Goal: Find specific page/section: Find specific page/section

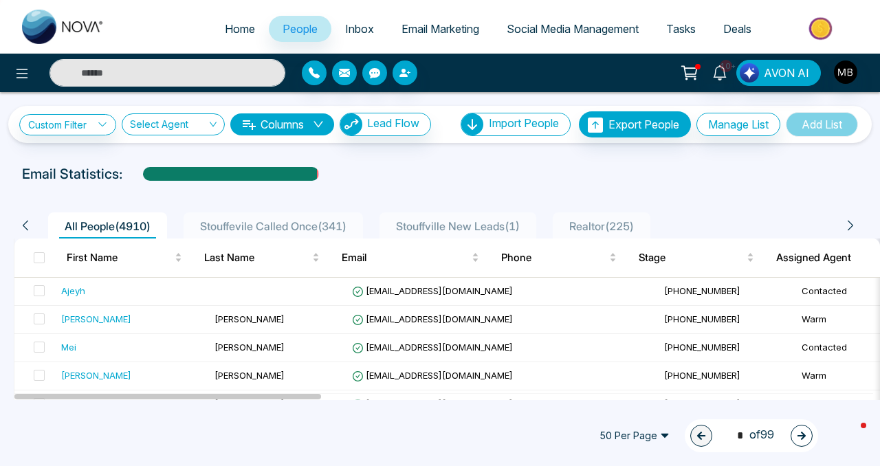
click at [193, 72] on input "text" at bounding box center [168, 73] width 236 height 28
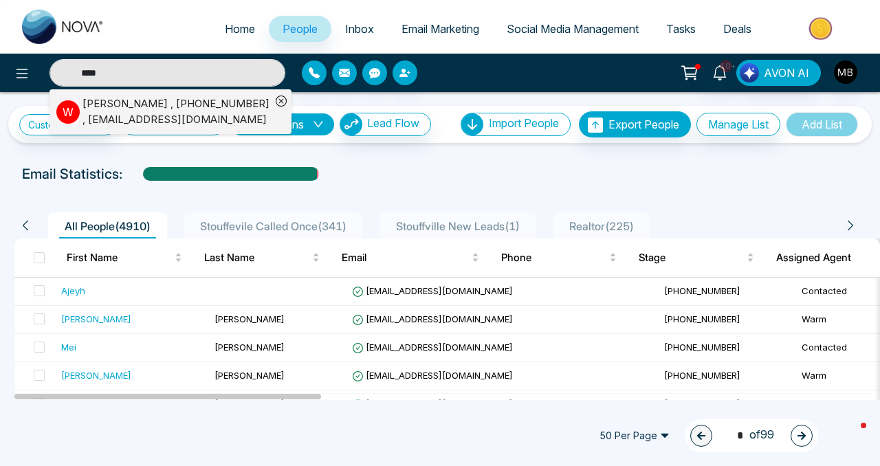
type input "****"
click at [176, 113] on div "[PERSON_NAME] , [PHONE_NUMBER] , [EMAIL_ADDRESS][DOMAIN_NAME]" at bounding box center [177, 111] width 188 height 31
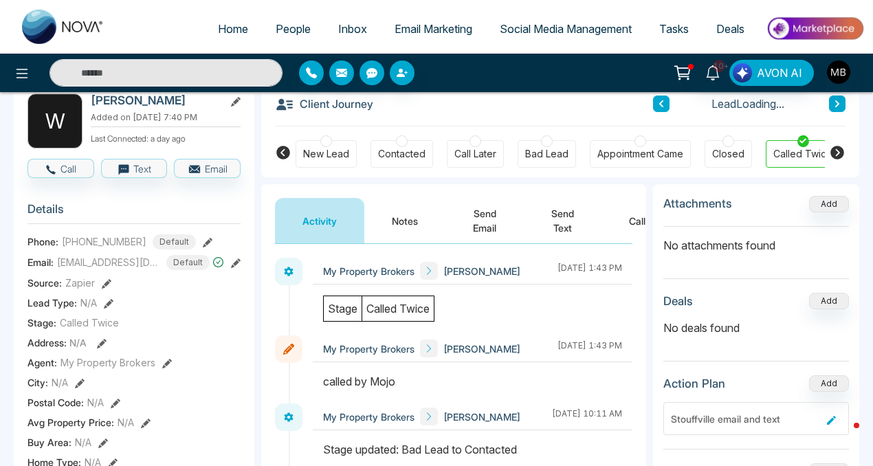
scroll to position [78, 0]
